Goal: Check status: Check status

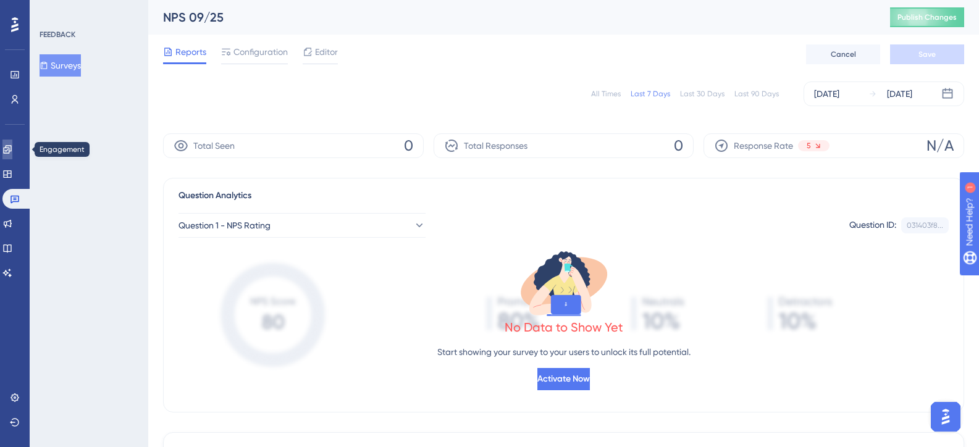
click at [11, 148] on icon at bounding box center [7, 149] width 8 height 8
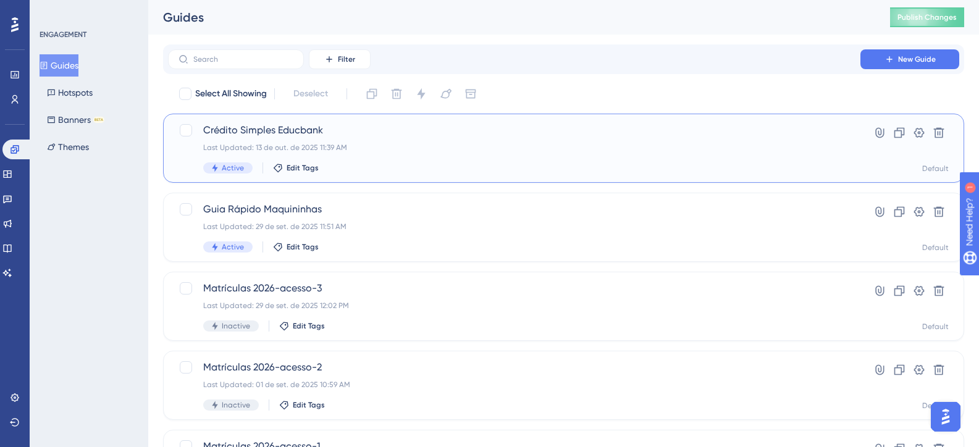
click at [392, 129] on span "Crédito Simples Educbank" at bounding box center [514, 130] width 622 height 15
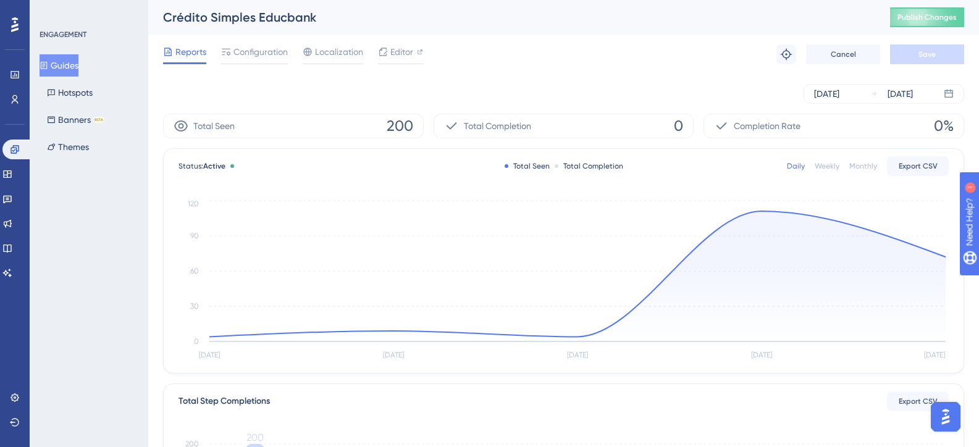
click at [403, 126] on span "200" at bounding box center [400, 126] width 27 height 20
click at [324, 116] on div "Total Seen 200" at bounding box center [293, 126] width 261 height 25
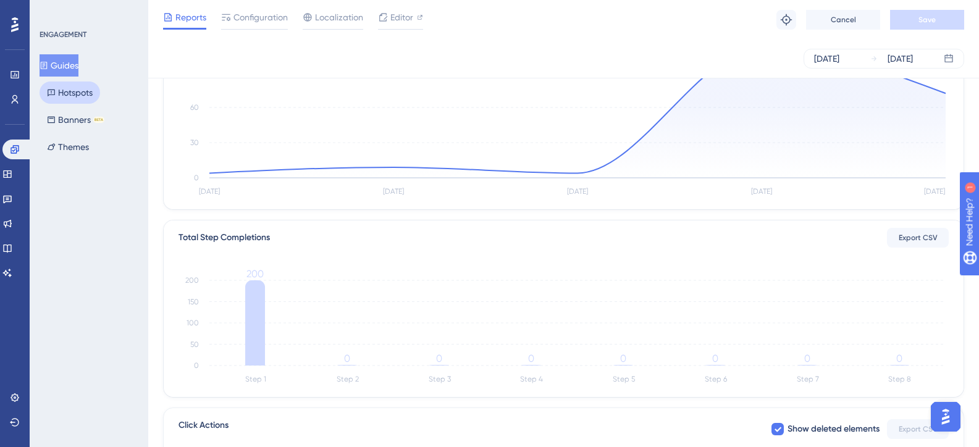
scroll to position [106, 0]
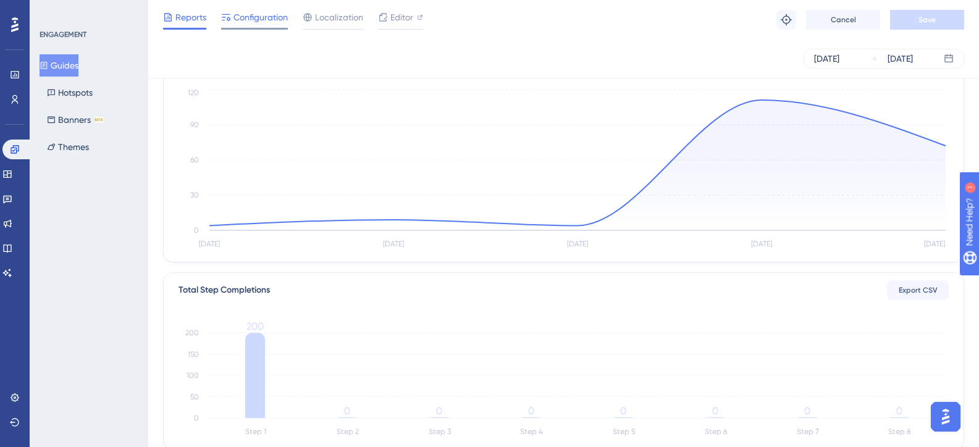
click at [234, 19] on span "Configuration" at bounding box center [261, 17] width 54 height 15
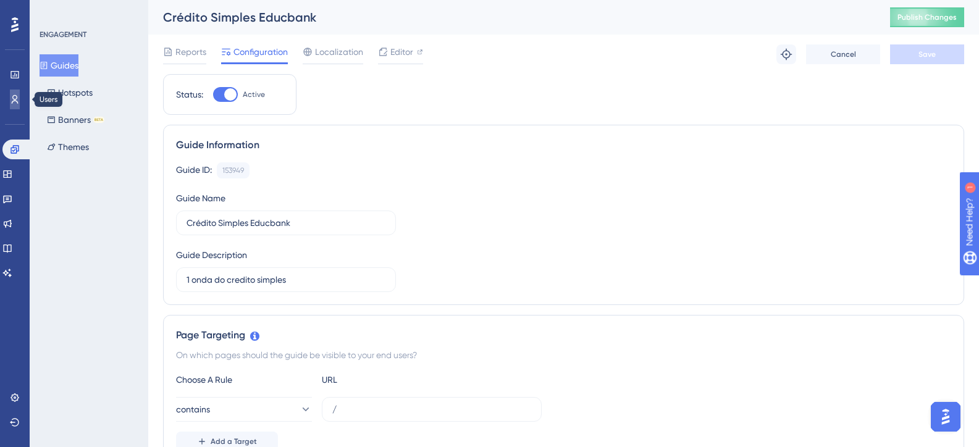
click at [15, 101] on icon at bounding box center [15, 100] width 10 height 10
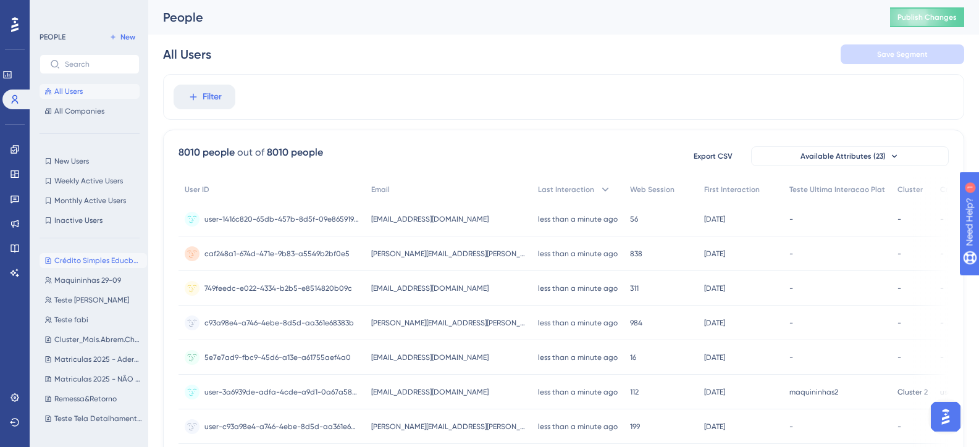
click at [93, 256] on span "Crédito Simples Educbank 1 onda" at bounding box center [98, 261] width 88 height 10
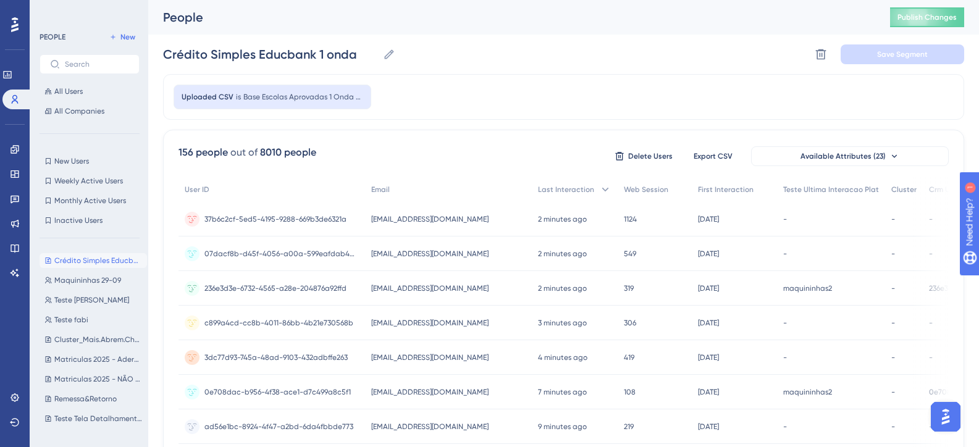
click at [485, 109] on div "Uploaded CSV is Base Escolas Aprovadas 1 Onda Crédito - Página3" at bounding box center [563, 97] width 801 height 46
